Goal: Task Accomplishment & Management: Manage account settings

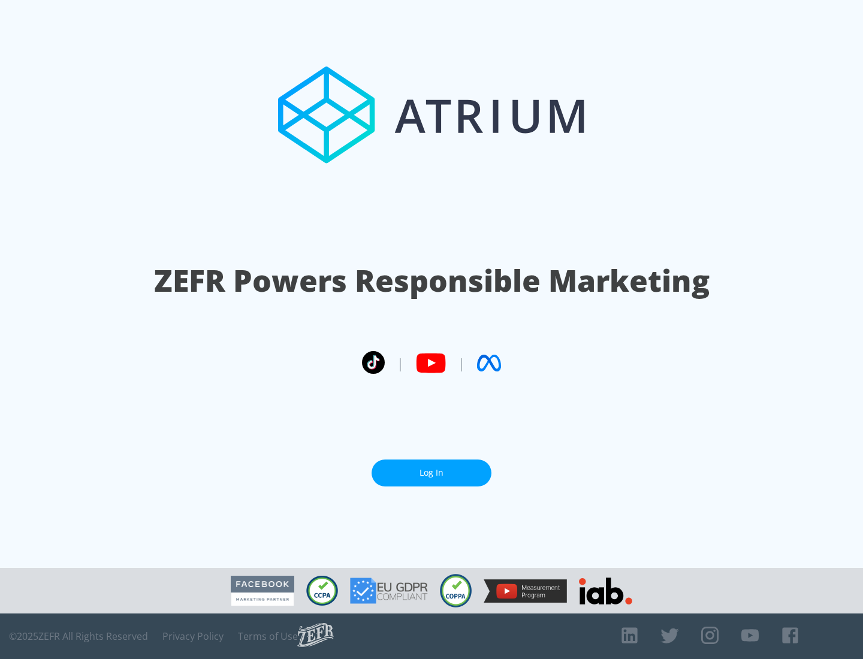
click at [432, 473] on link "Log In" at bounding box center [432, 473] width 120 height 27
